Goal: Task Accomplishment & Management: Complete application form

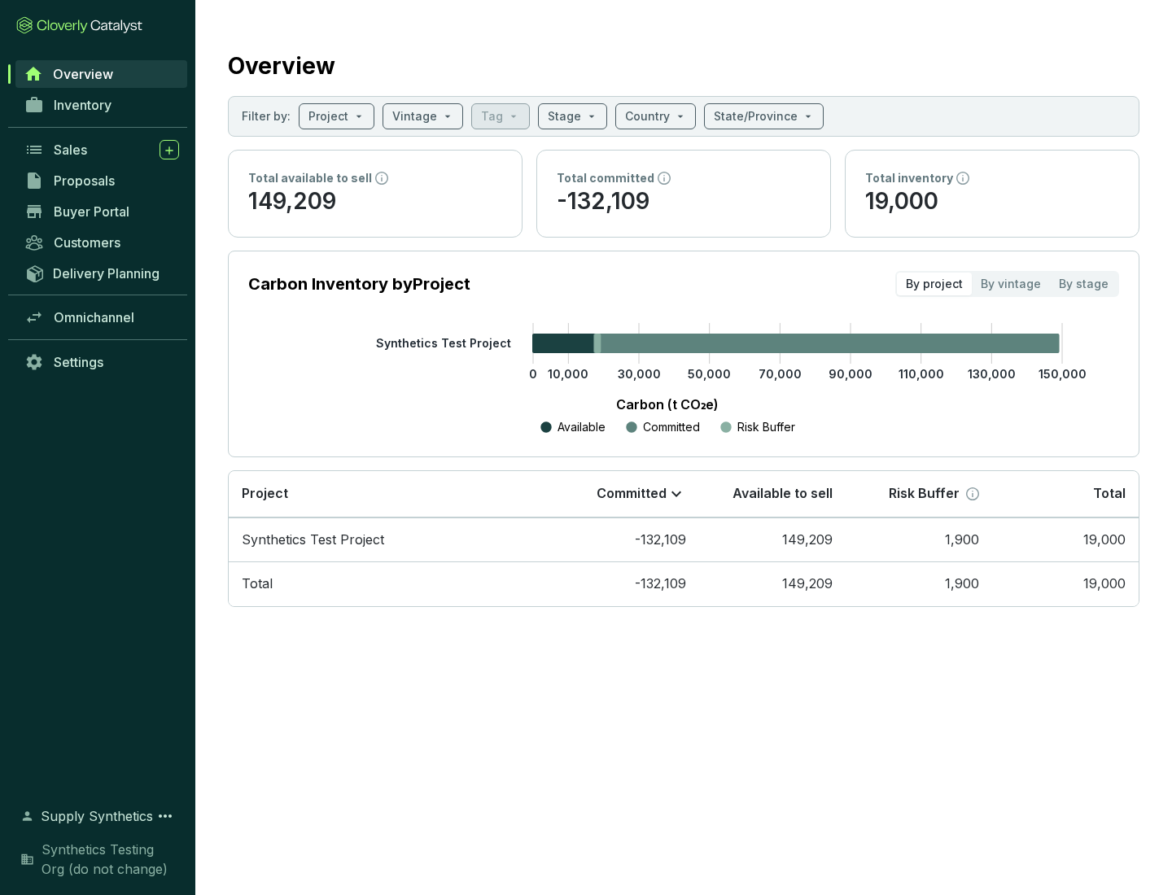
click at [102, 181] on span "Proposals" at bounding box center [84, 181] width 61 height 16
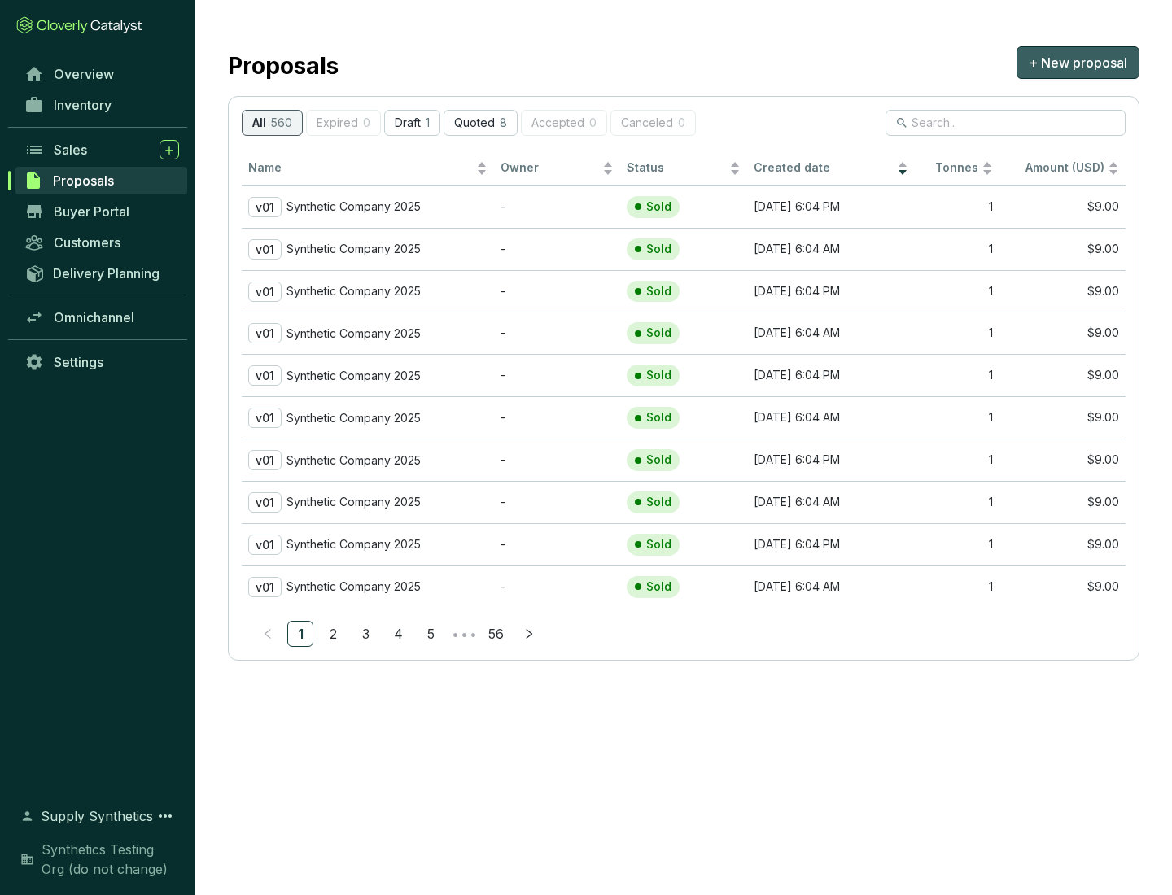
click at [1078, 63] on span "+ New proposal" at bounding box center [1078, 63] width 98 height 20
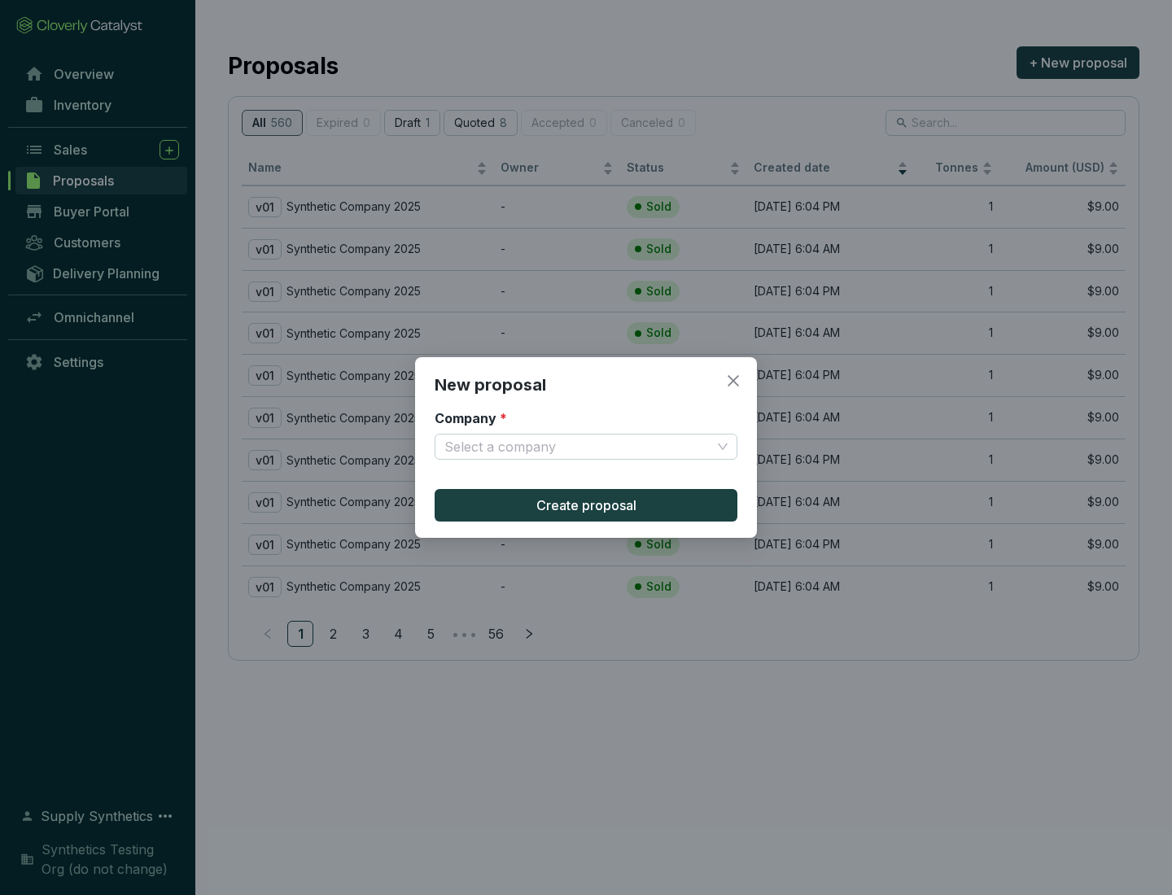
click at [578, 447] on input "Company *" at bounding box center [577, 447] width 267 height 24
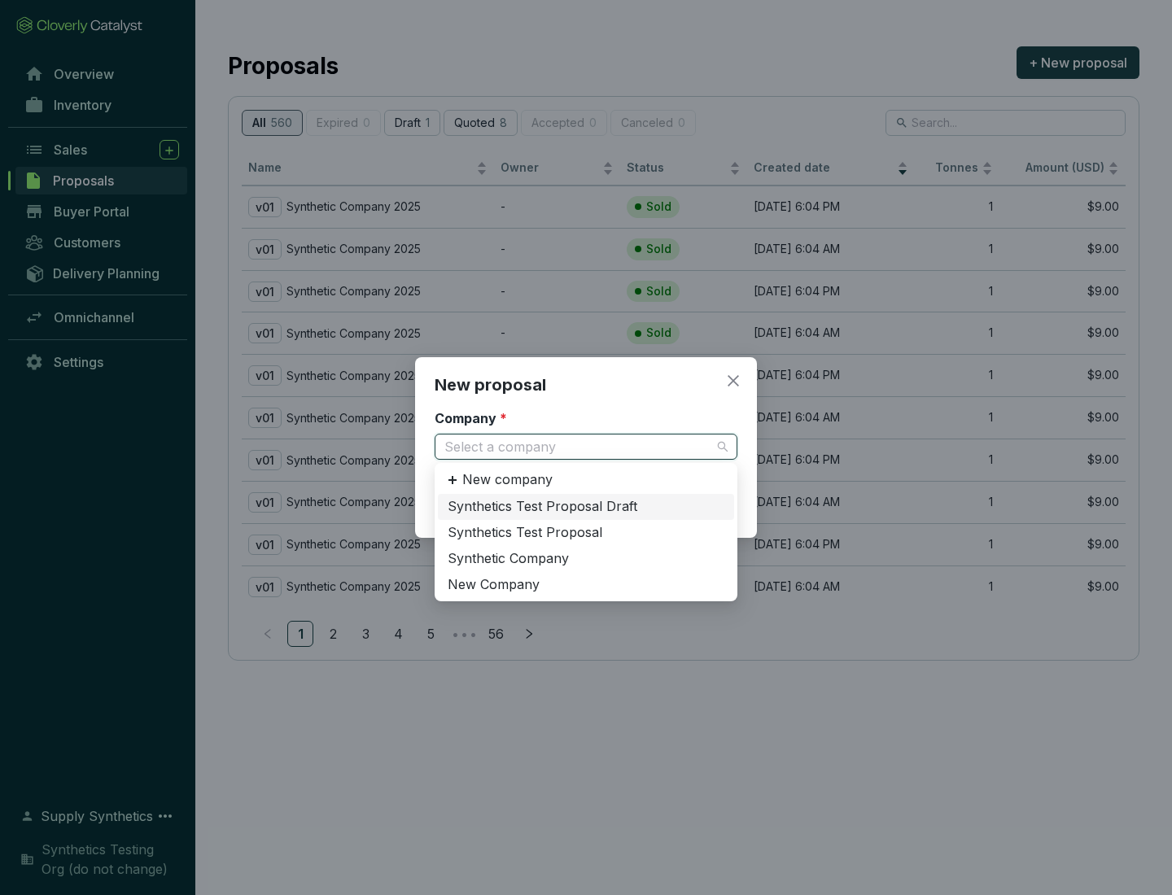
click at [586, 558] on div "Synthetic Company" at bounding box center [586, 559] width 277 height 18
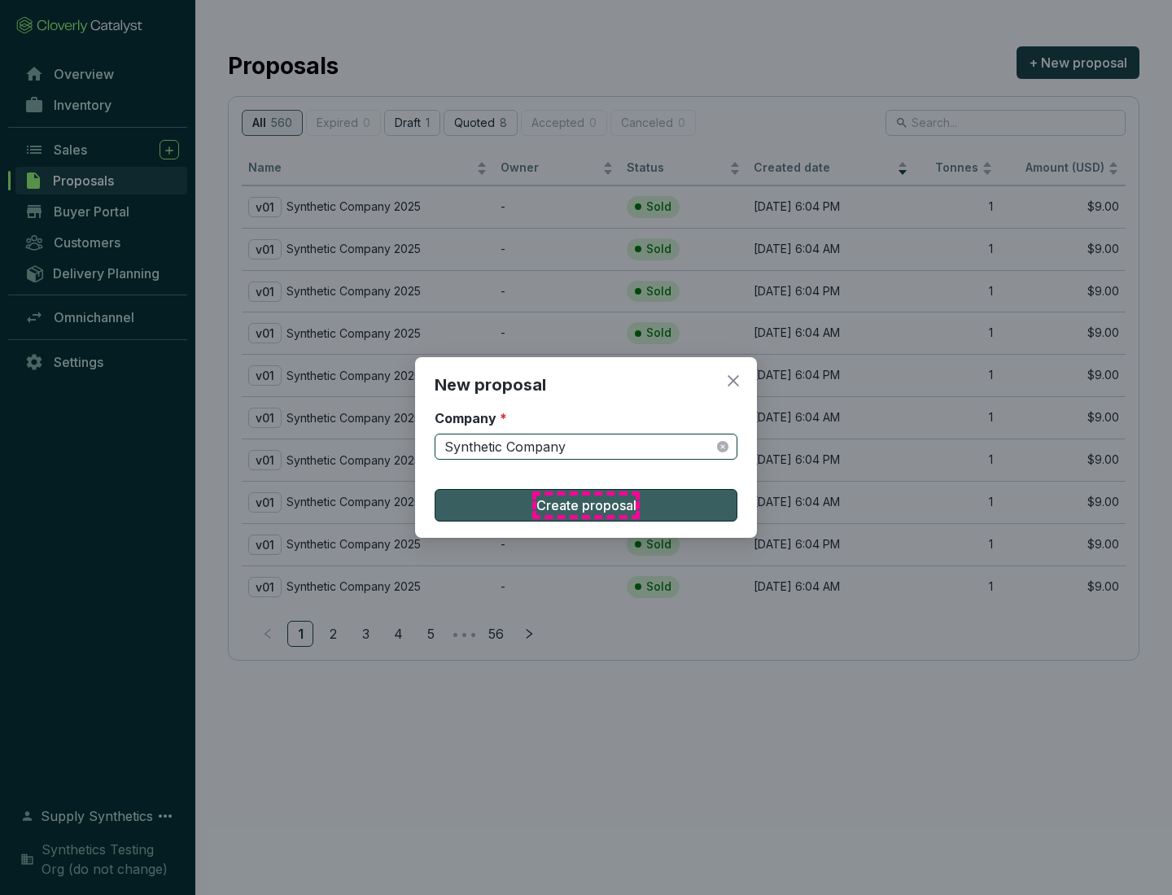
click at [586, 505] on span "Create proposal" at bounding box center [586, 506] width 100 height 20
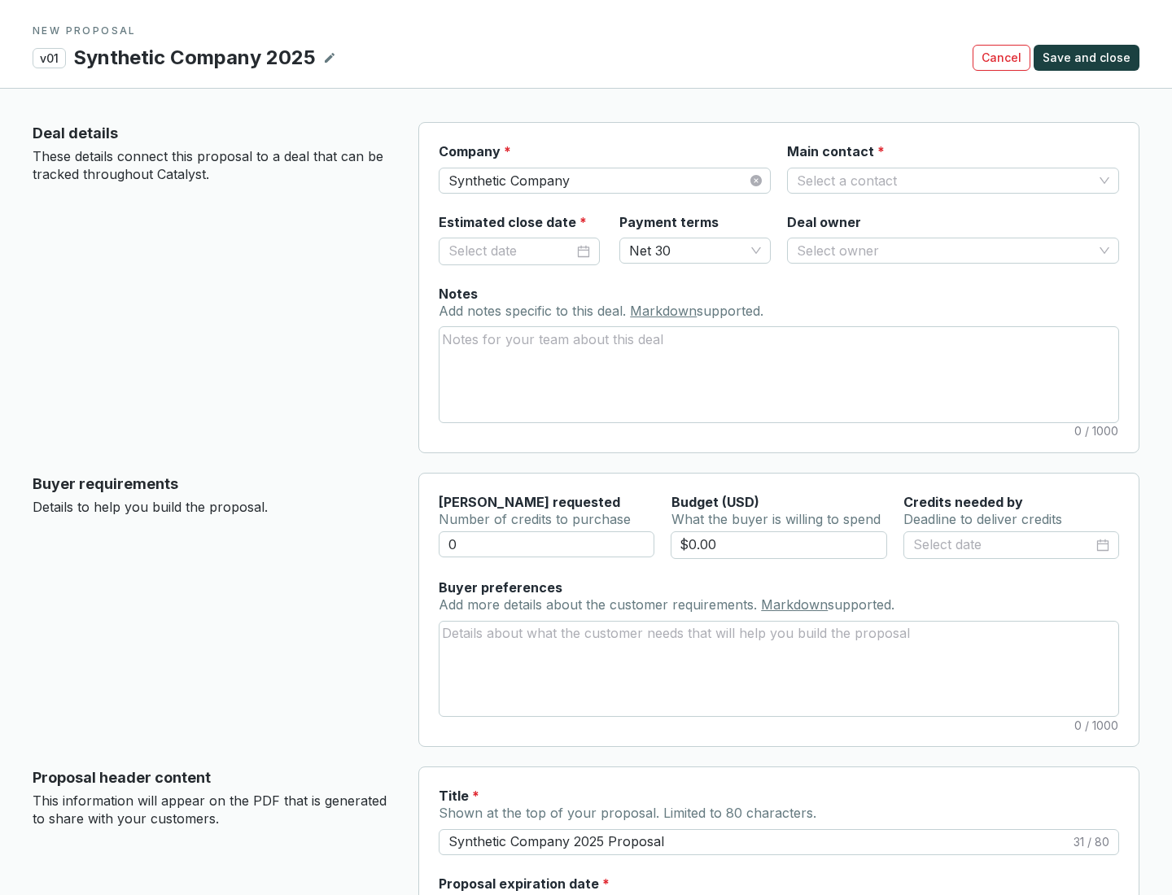
click at [945, 180] on input "Main contact *" at bounding box center [945, 180] width 296 height 24
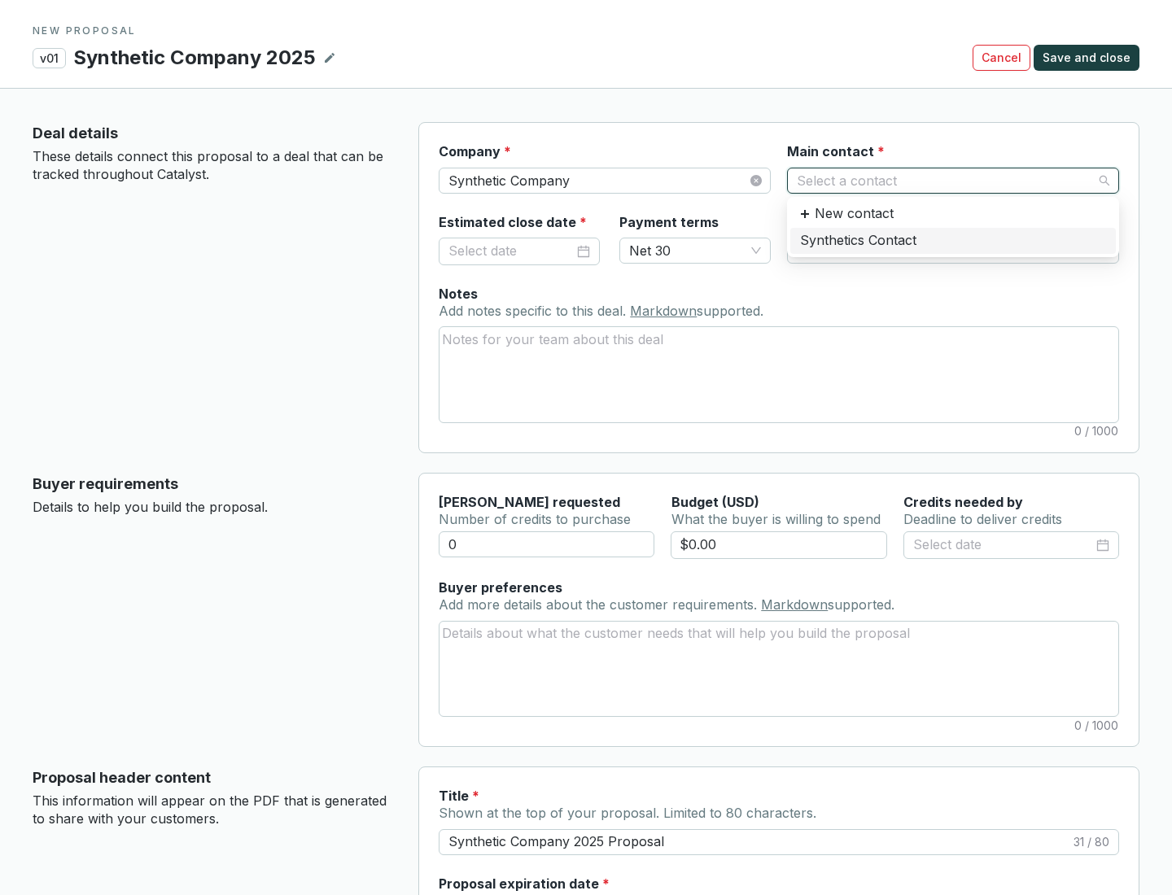
click at [952, 240] on div "Synthetics Contact" at bounding box center [953, 241] width 306 height 18
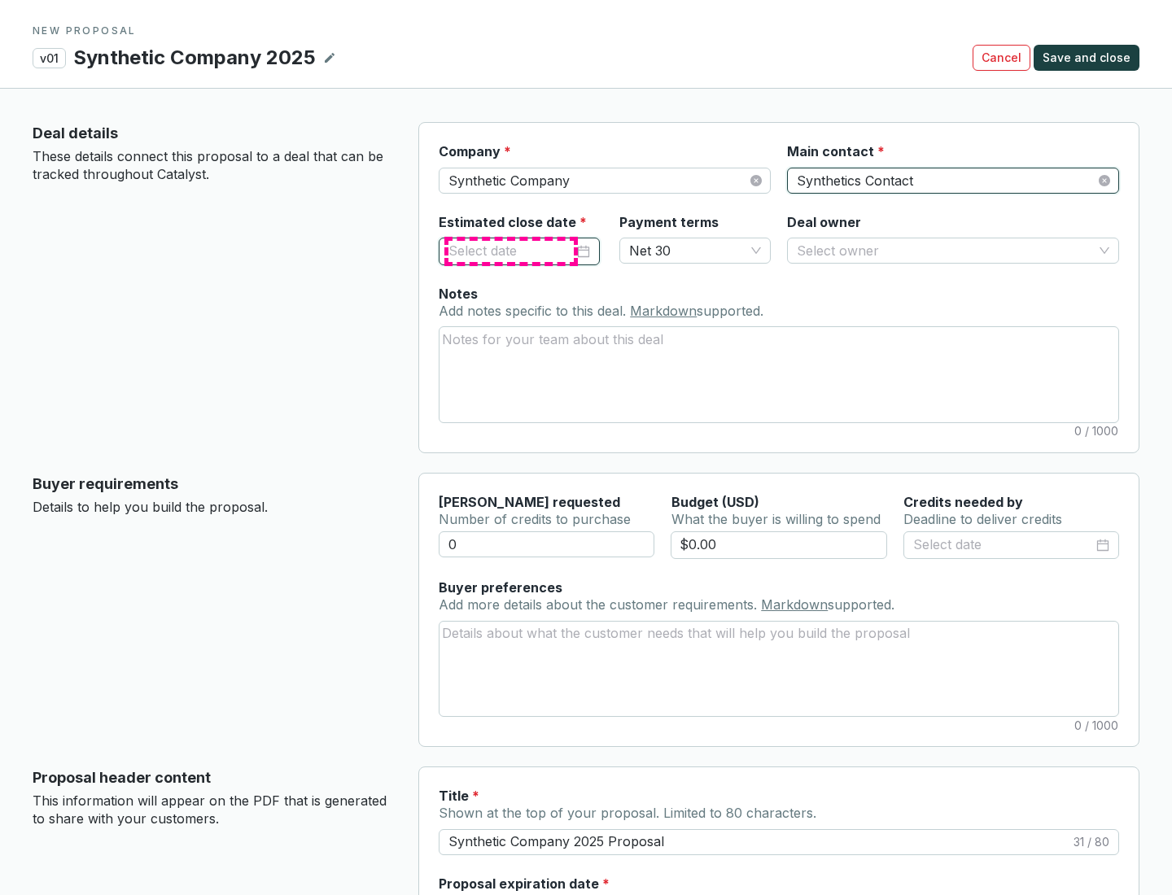
click at [511, 251] on input "Estimated close date *" at bounding box center [511, 251] width 125 height 21
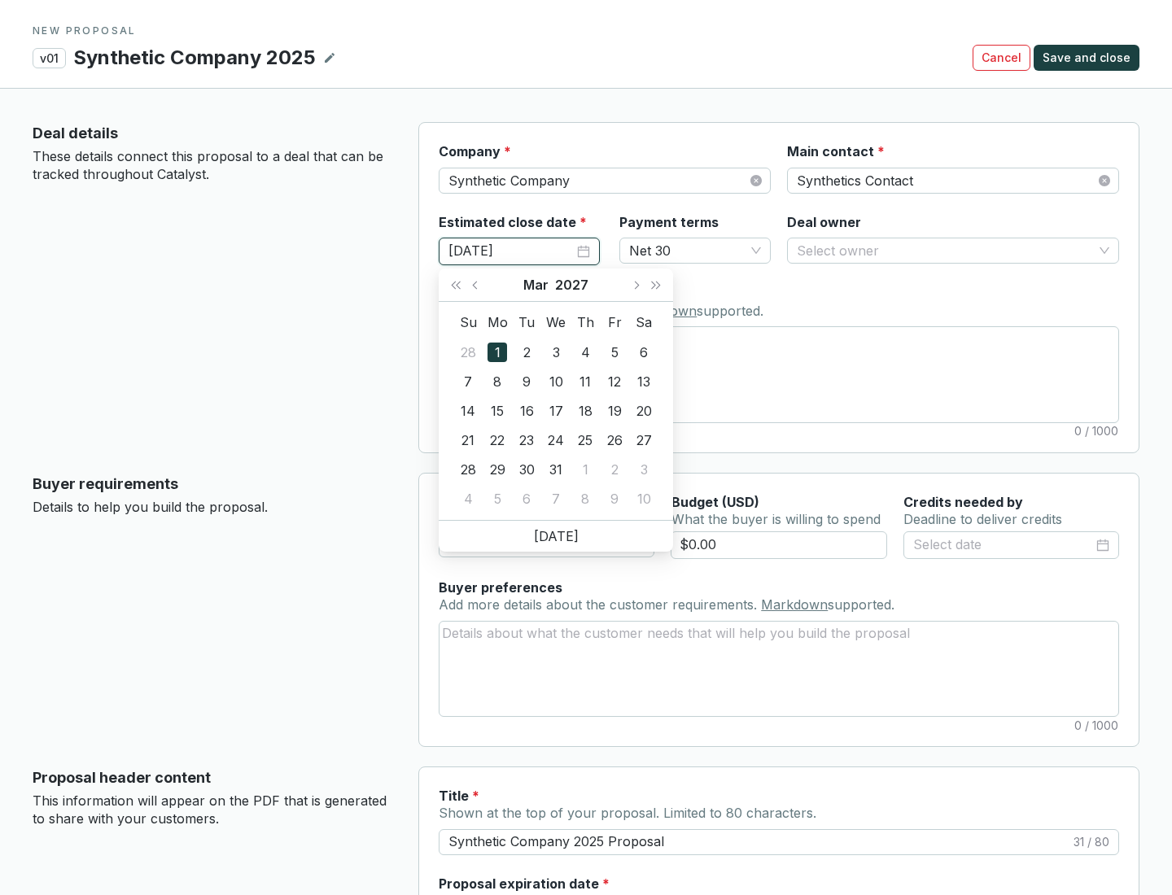
type input "[DATE]"
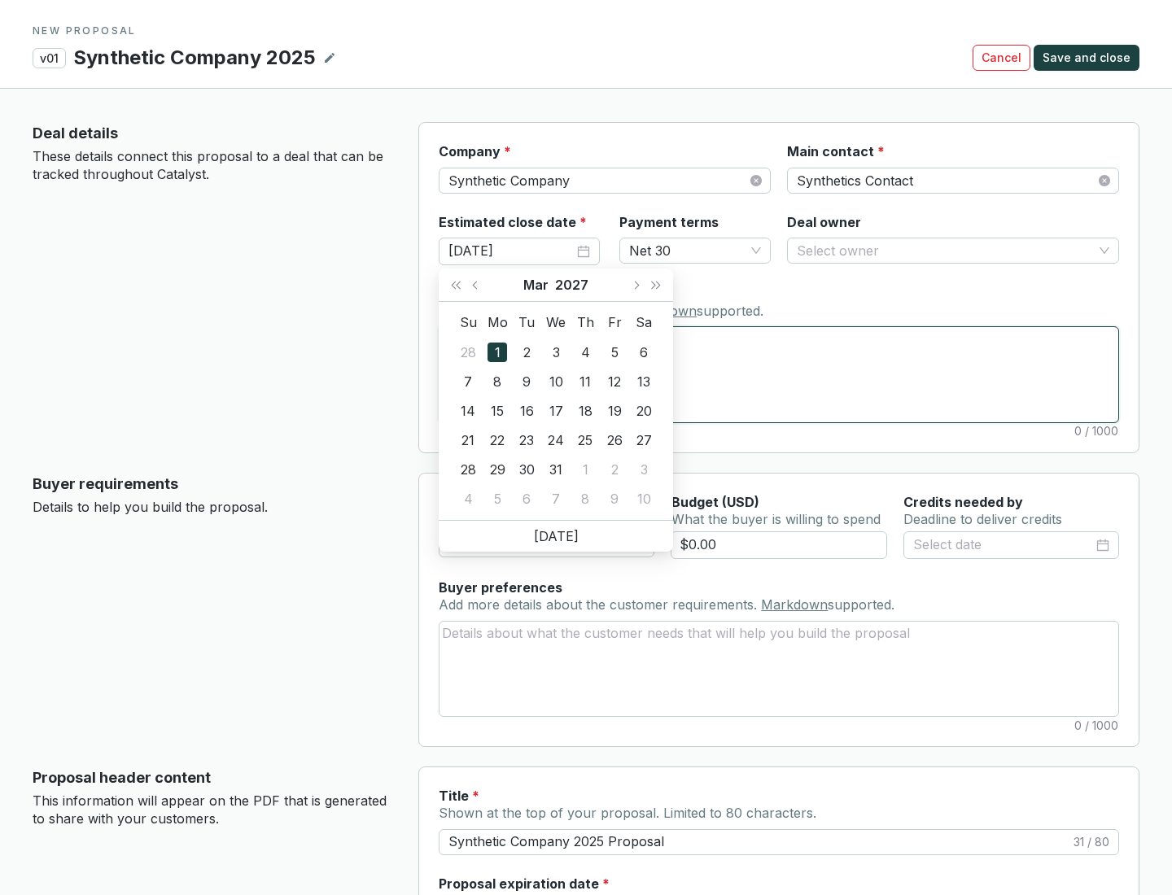
click at [779, 374] on textarea "Notes Add notes specific to this deal. Markdown supported." at bounding box center [779, 374] width 679 height 94
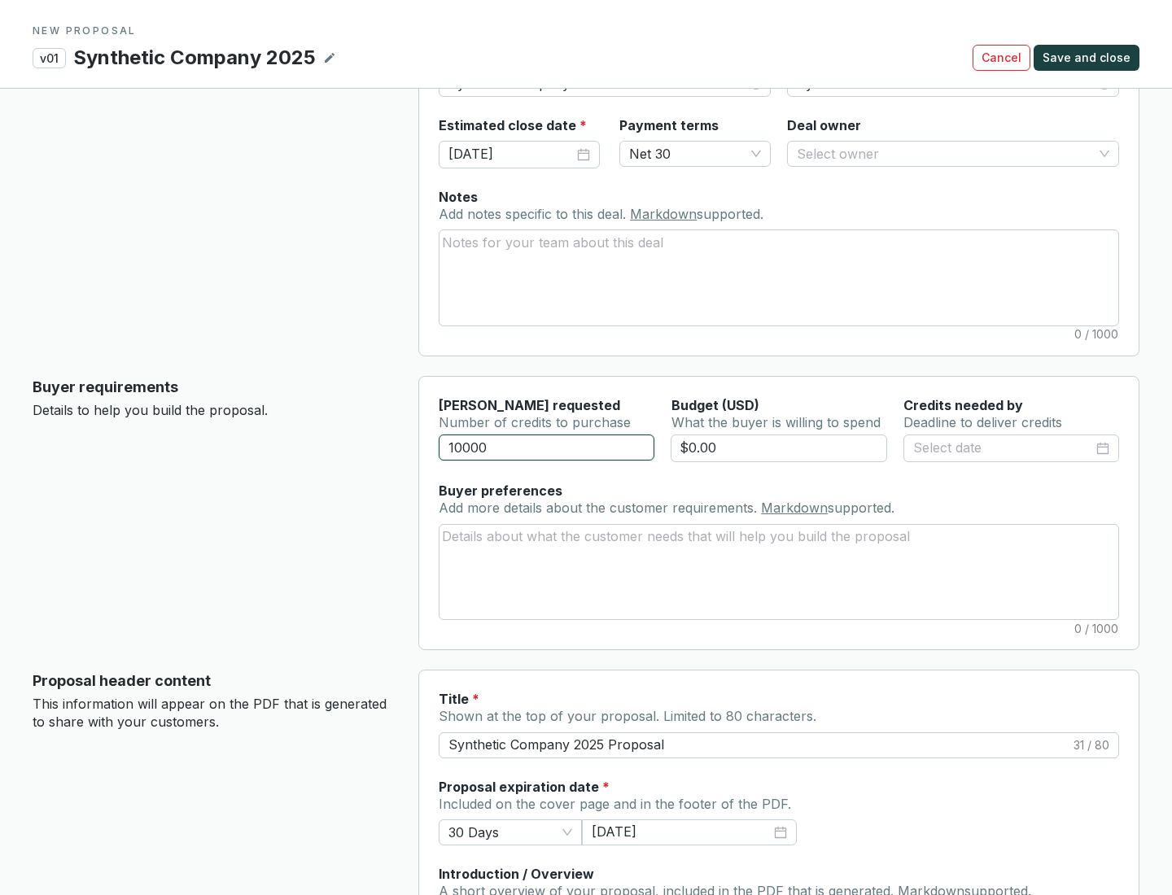
scroll to position [98, 0]
type input "10000"
type input "$0.00"
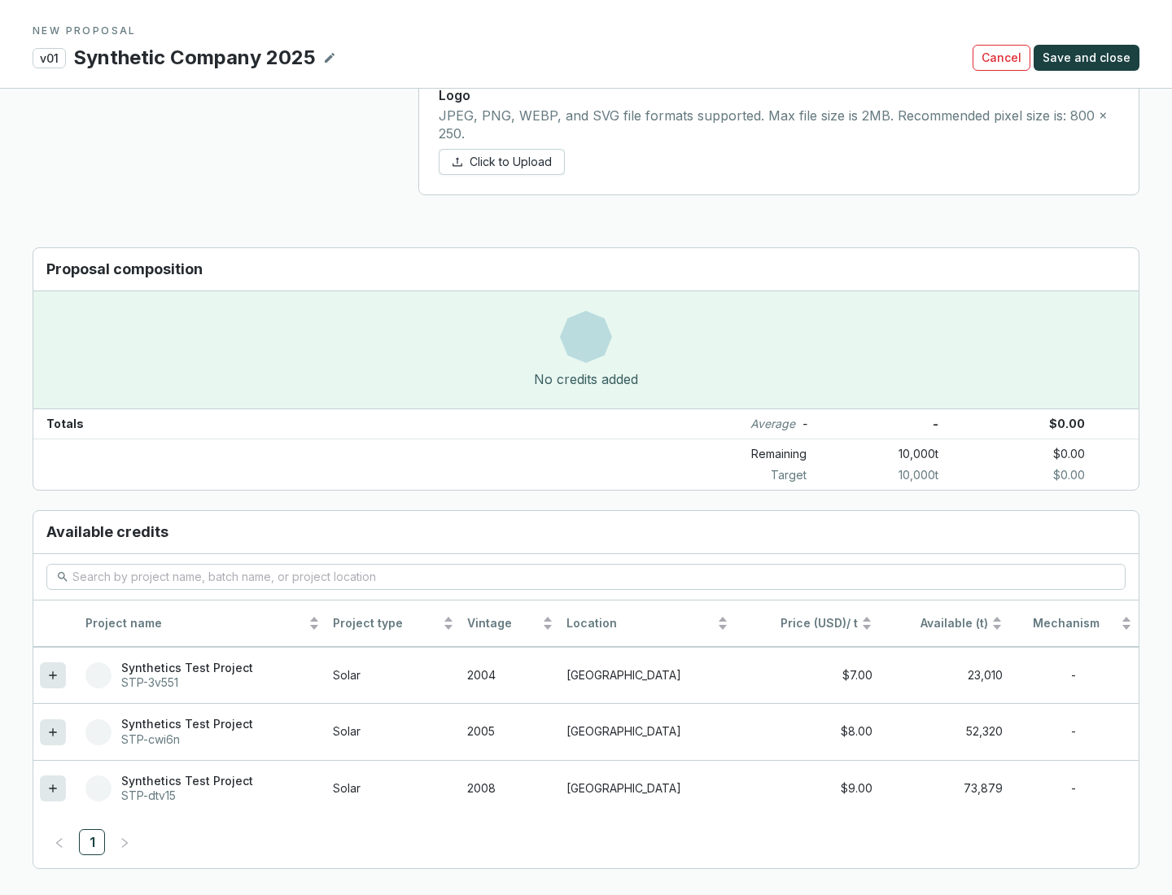
click at [53, 789] on icon at bounding box center [52, 788] width 7 height 7
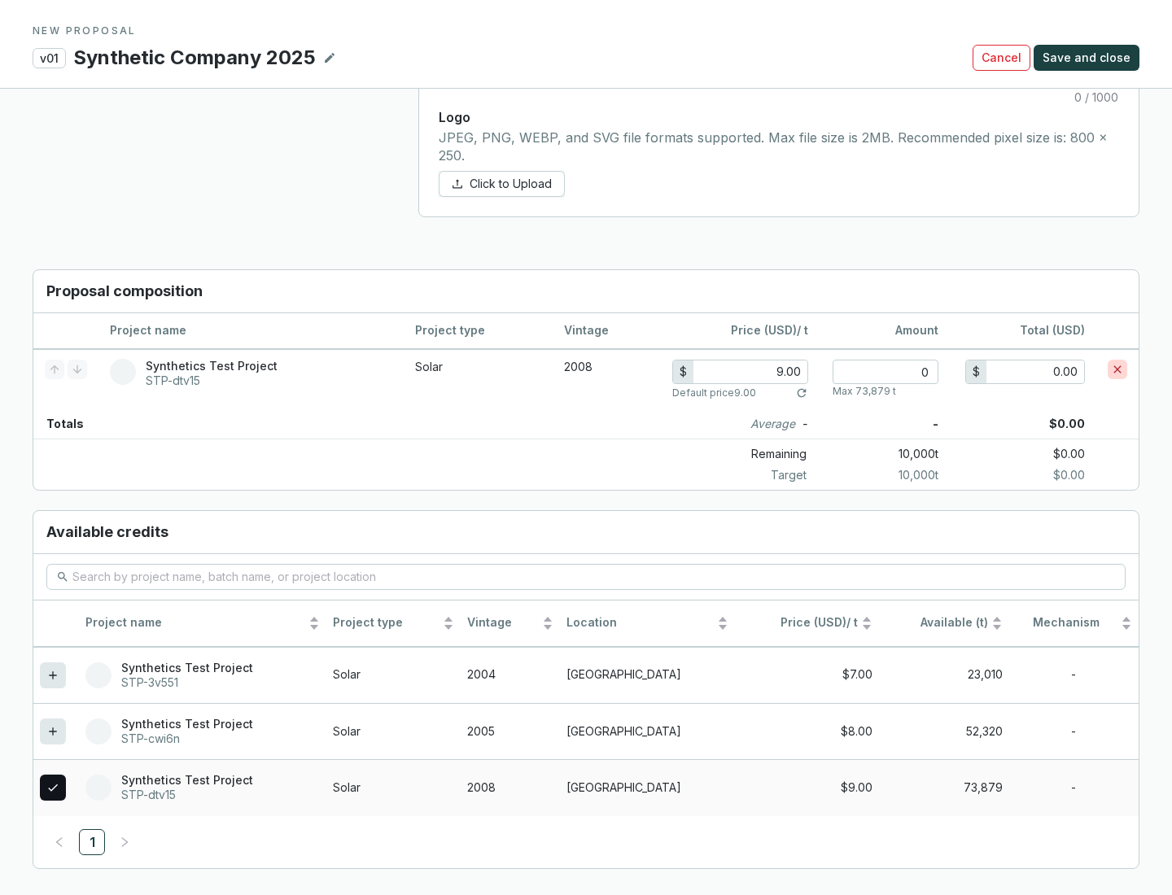
scroll to position [936, 0]
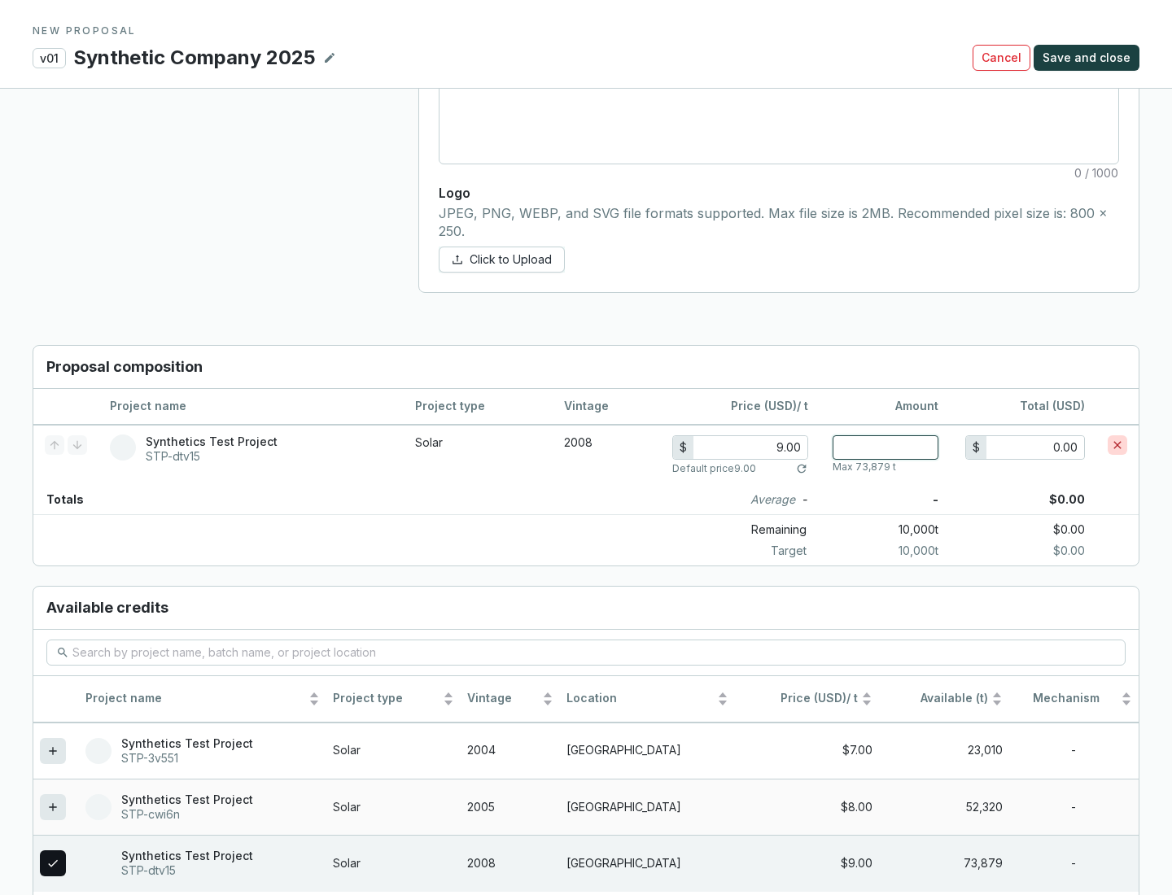
type input "1"
type input "9.00"
type input "1"
click at [1089, 58] on span "Save and close" at bounding box center [1087, 58] width 88 height 16
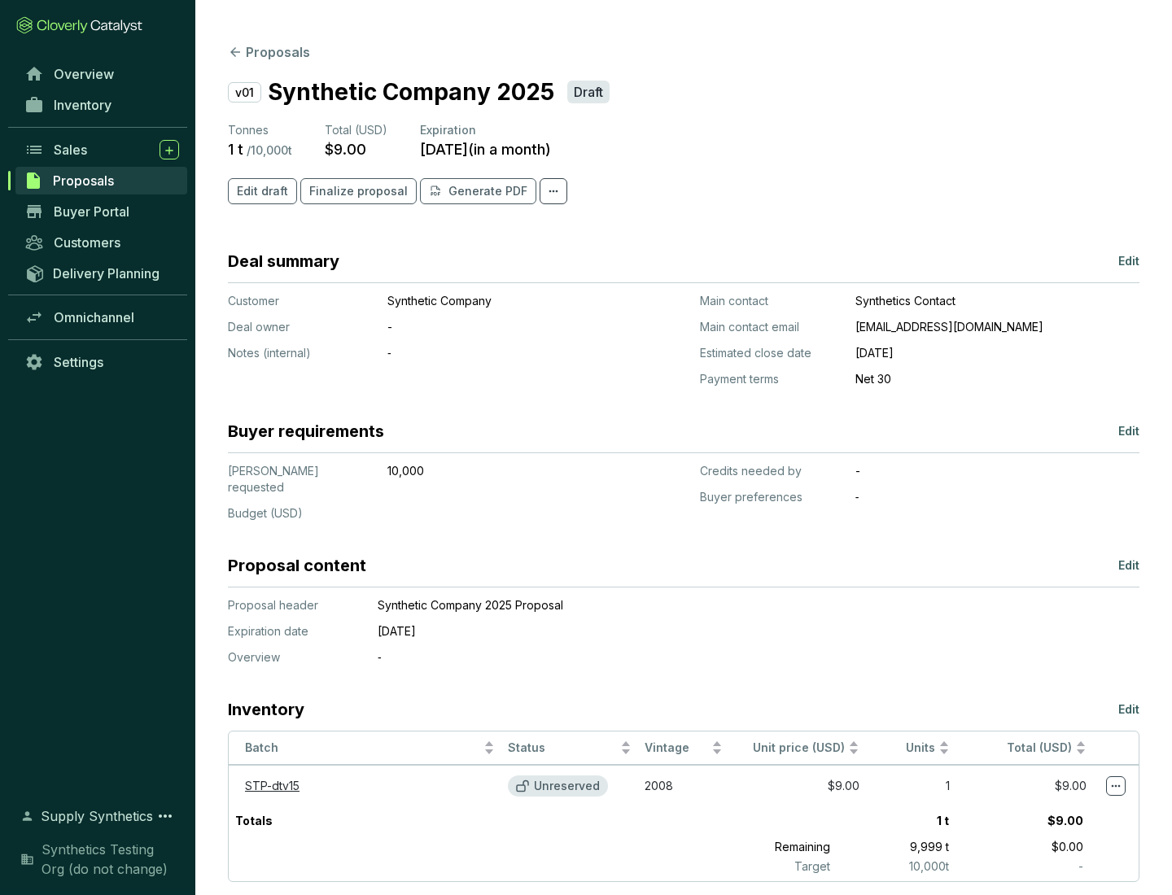
click at [353, 191] on span "Finalize proposal" at bounding box center [358, 191] width 98 height 16
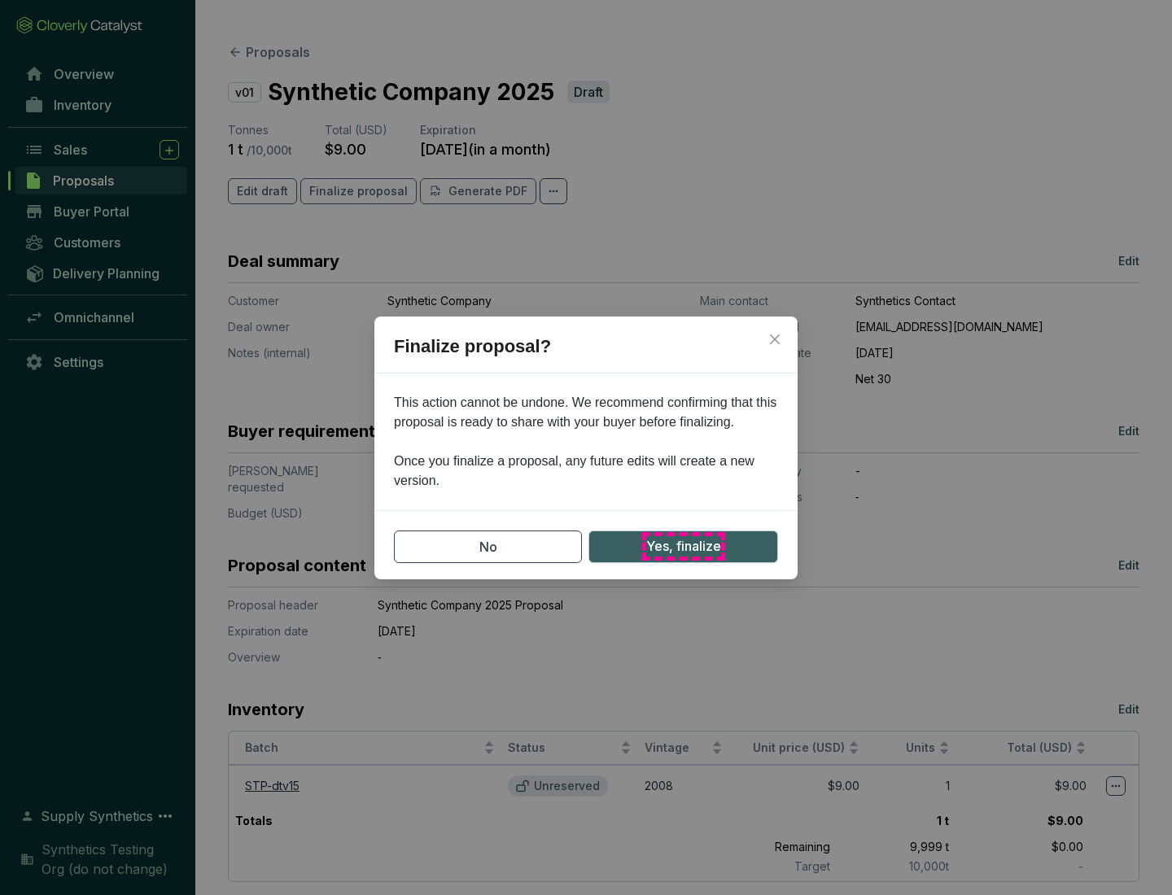
click at [683, 546] on span "Yes, finalize" at bounding box center [683, 546] width 75 height 20
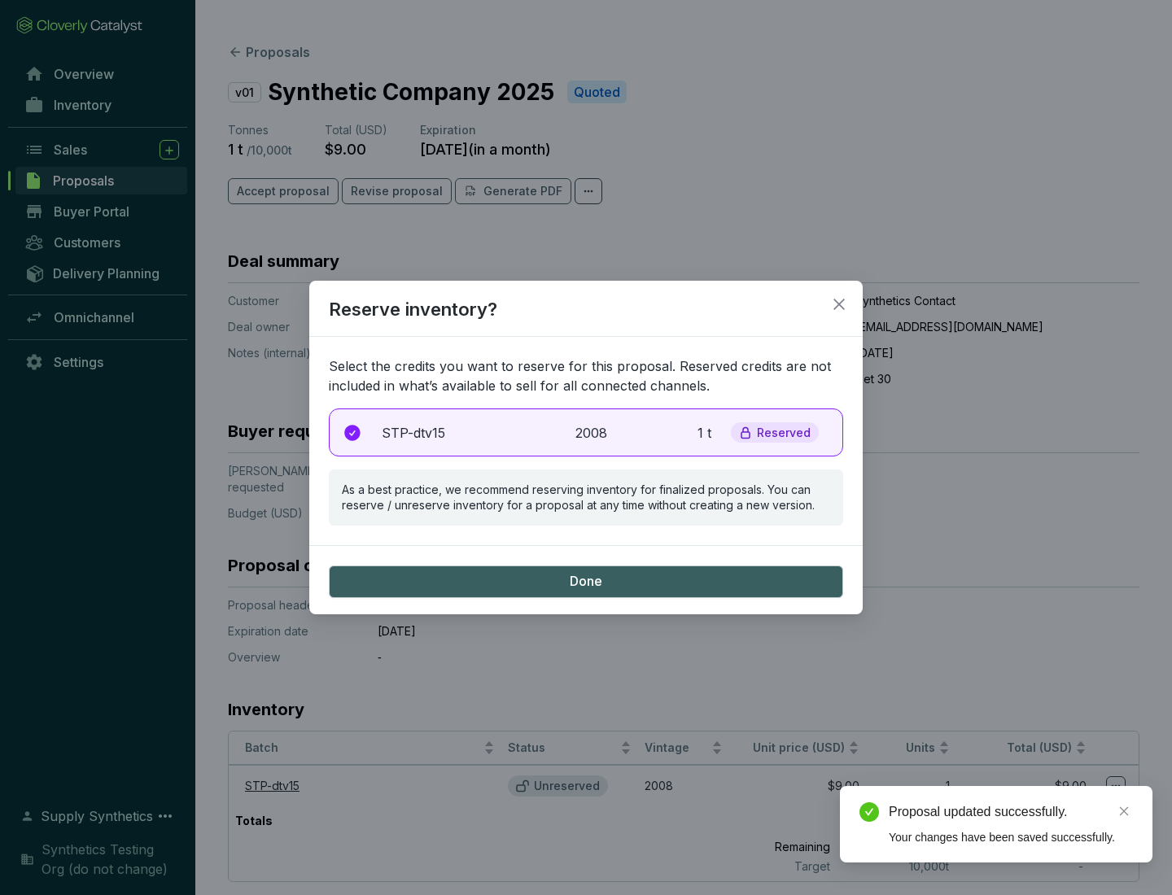
click at [586, 432] on p "2008" at bounding box center [594, 433] width 36 height 20
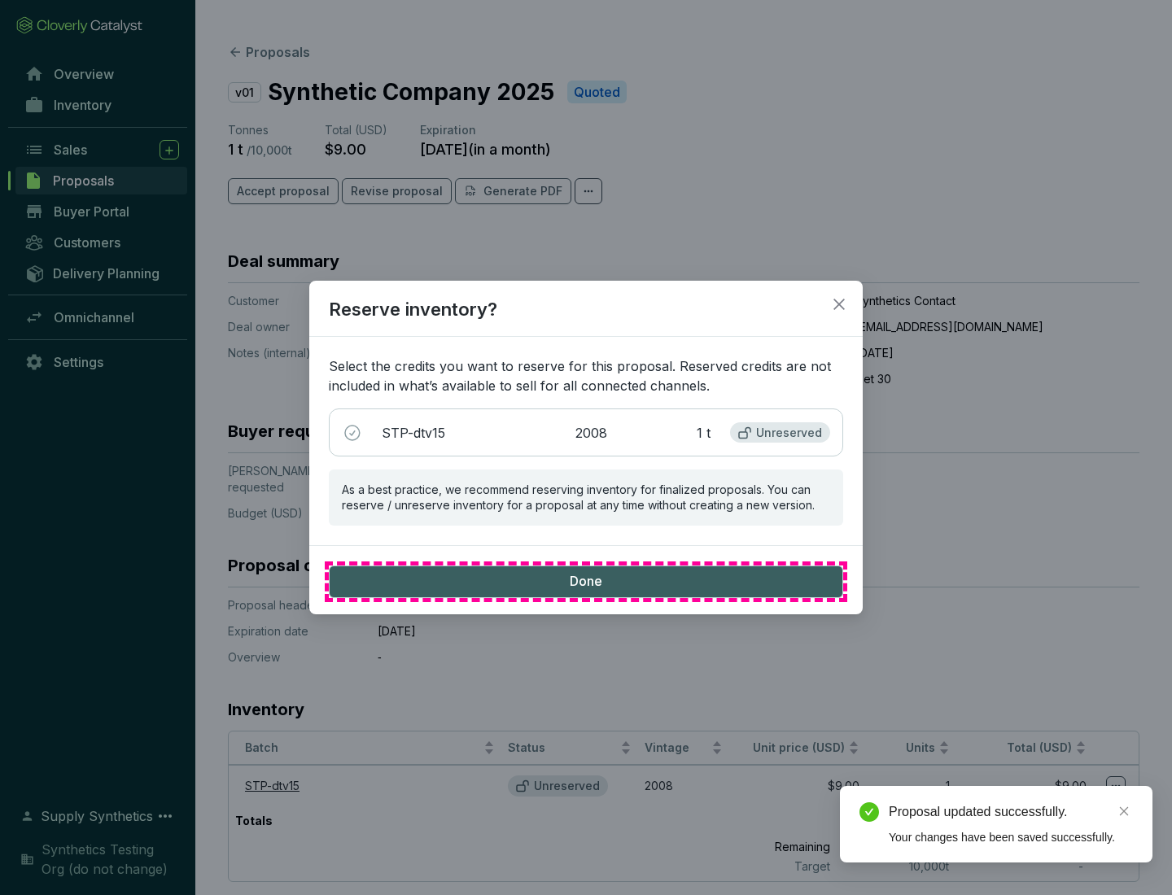
click at [586, 581] on span "Done" at bounding box center [586, 582] width 33 height 18
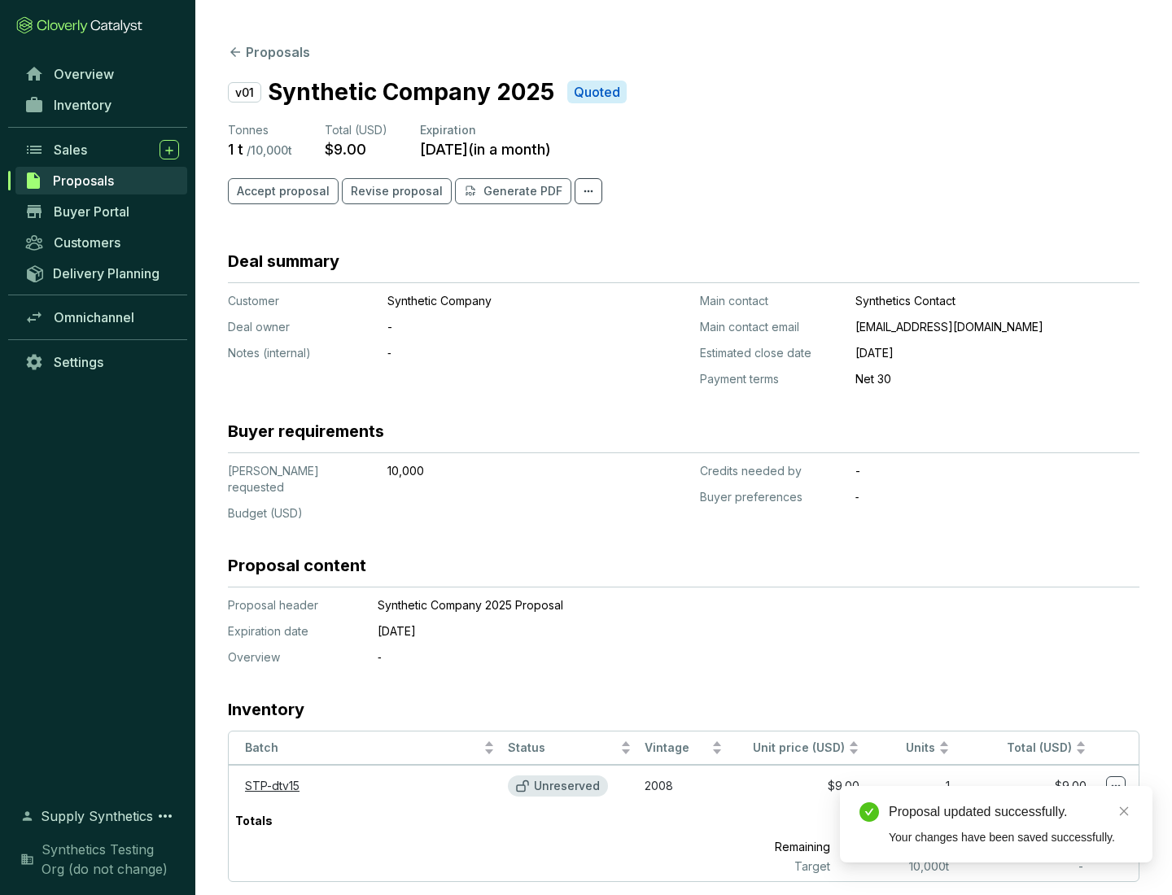
click at [1011, 812] on div "Proposal updated successfully." at bounding box center [1011, 813] width 244 height 20
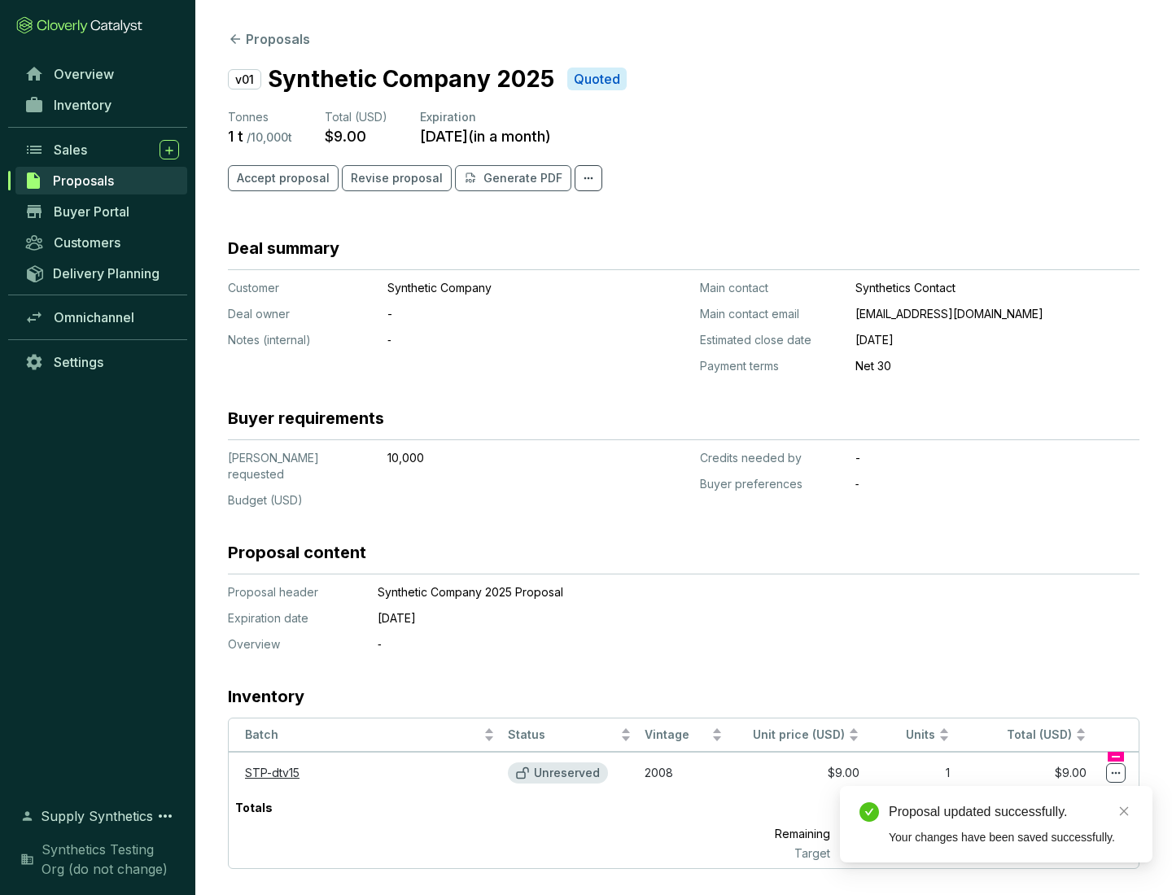
click at [1116, 772] on icon at bounding box center [1116, 773] width 9 height 2
click at [1066, 794] on div "Proposal updated successfully. Your changes have been saved successfully." at bounding box center [996, 824] width 313 height 77
click at [1011, 812] on div "Proposal updated successfully." at bounding box center [1011, 813] width 244 height 20
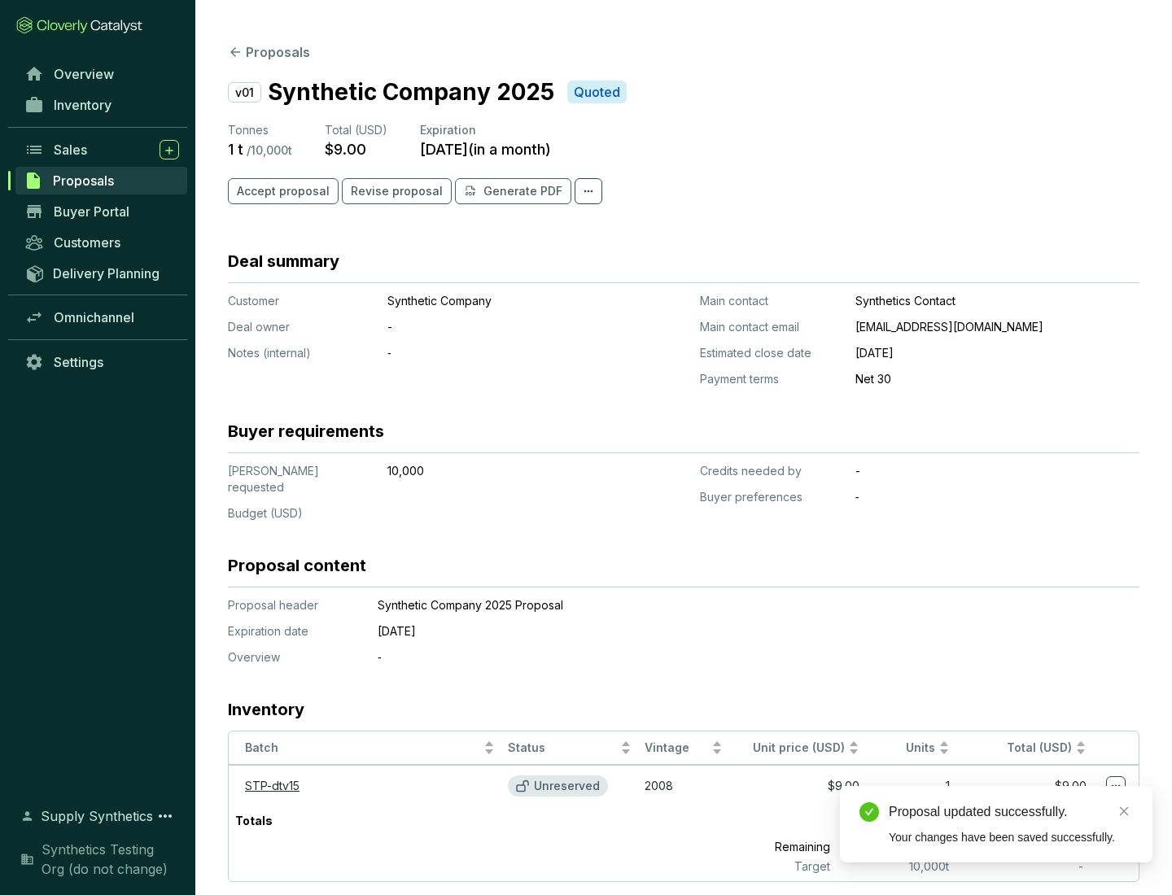
click at [281, 191] on span "Accept proposal" at bounding box center [283, 191] width 93 height 16
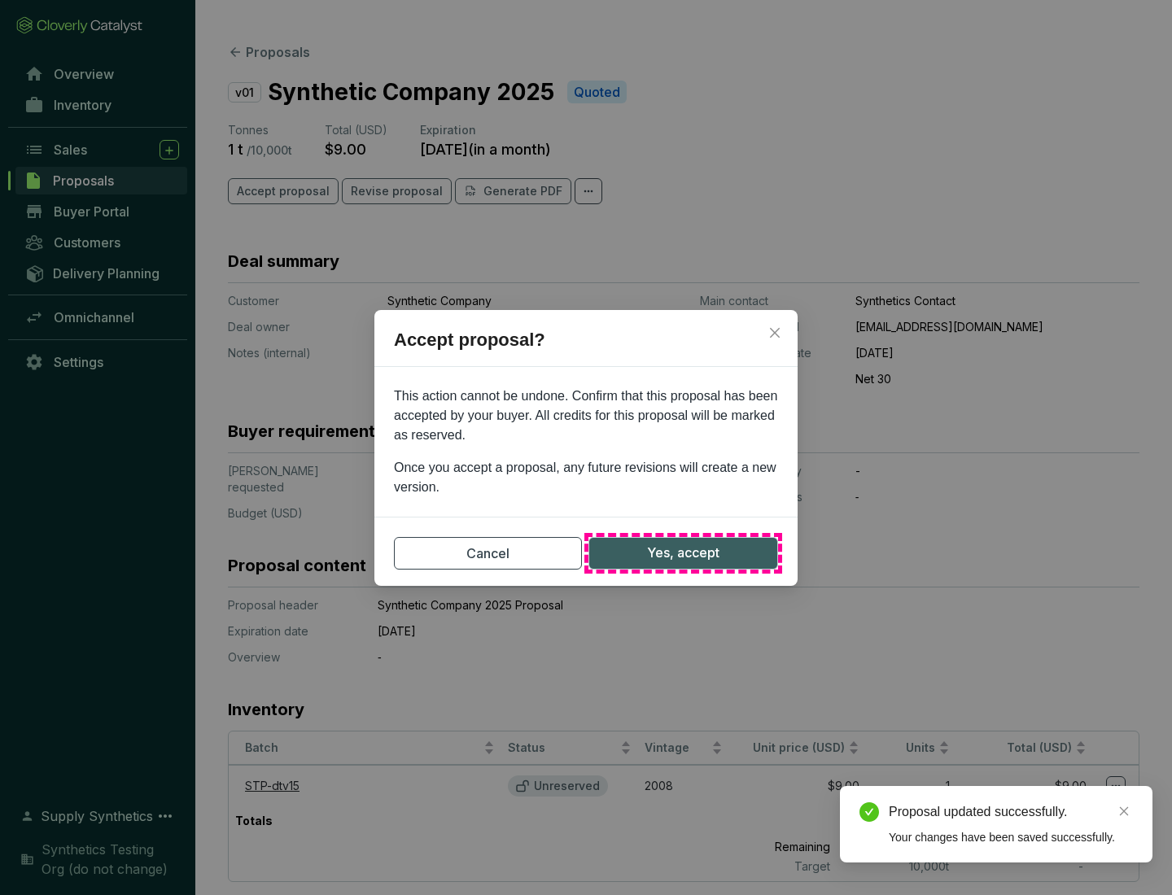
click at [683, 553] on span "Yes, accept" at bounding box center [683, 553] width 72 height 20
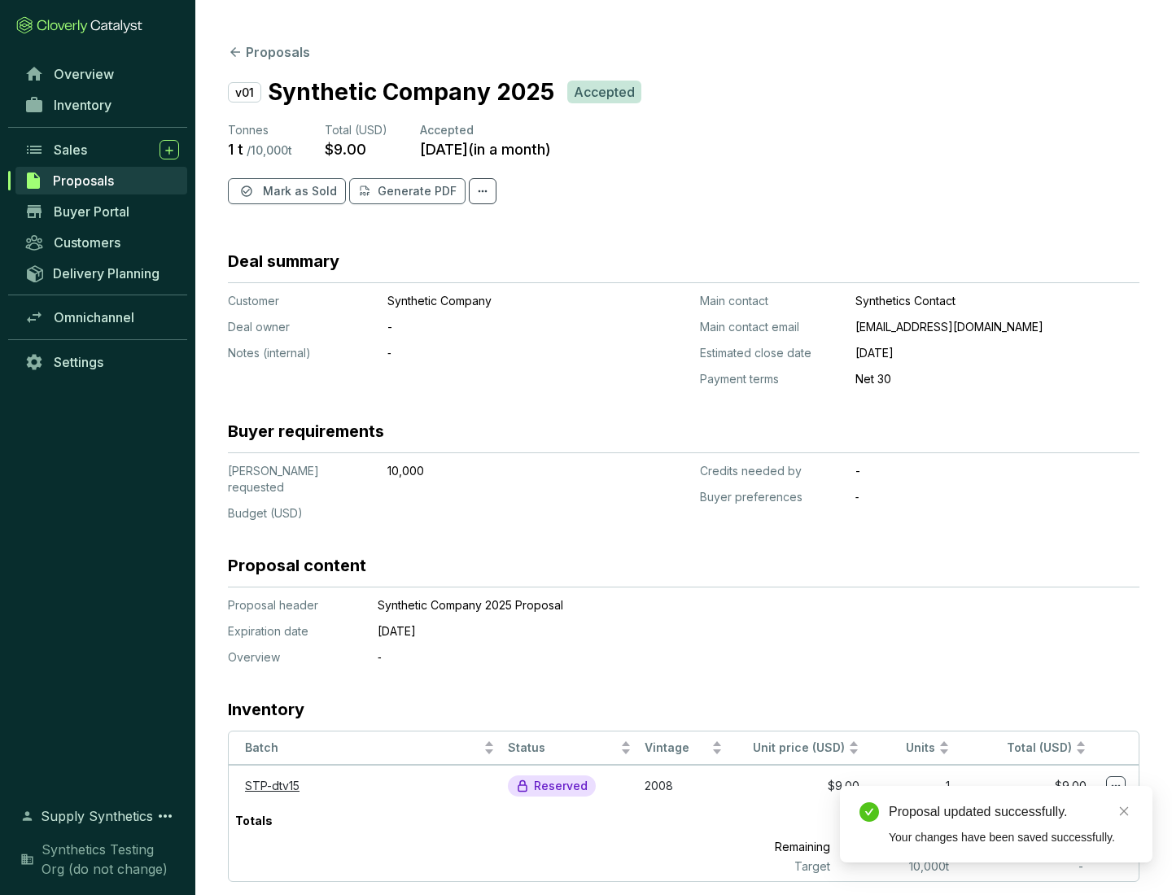
click at [298, 191] on span "Mark as Sold" at bounding box center [300, 191] width 74 height 16
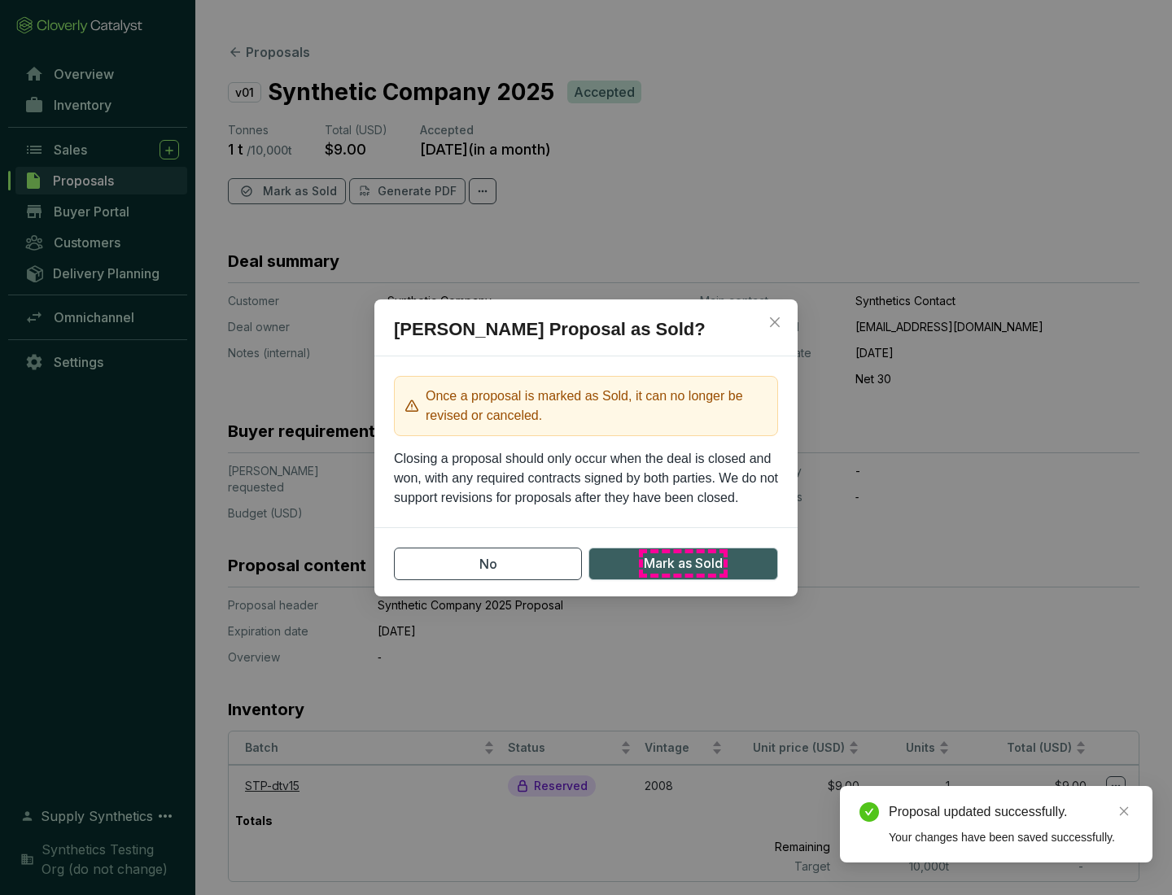
click at [683, 563] on span "Mark as Sold" at bounding box center [683, 564] width 79 height 20
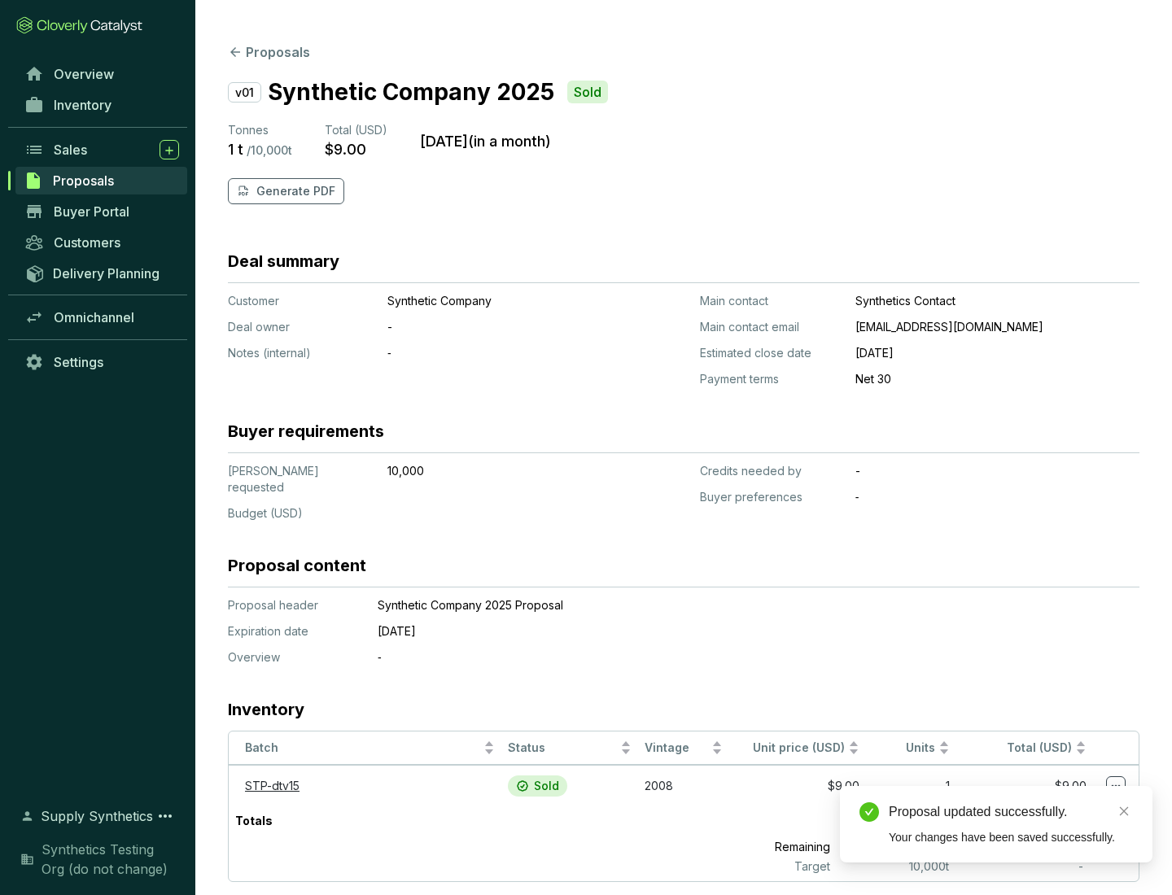
click at [294, 191] on p "Generate PDF" at bounding box center [295, 191] width 79 height 16
click at [1011, 812] on div "Proposal updated successfully." at bounding box center [1011, 813] width 244 height 20
